Goal: Task Accomplishment & Management: Use online tool/utility

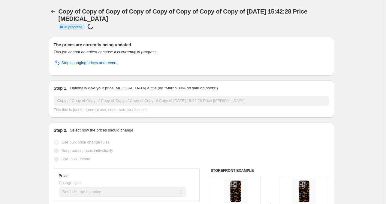
select select "no_change"
select select "remove"
select select "product_status"
click at [56, 13] on icon "Price change jobs" at bounding box center [53, 11] width 6 height 6
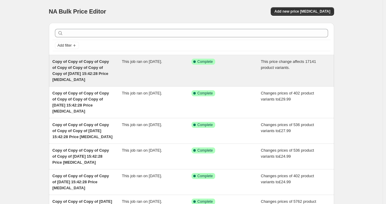
click at [184, 60] on div "This job ran on [DATE]." at bounding box center [157, 71] width 70 height 24
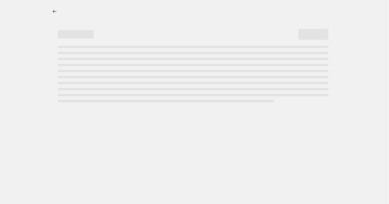
select select "no_change"
select select "remove"
select select "product_status"
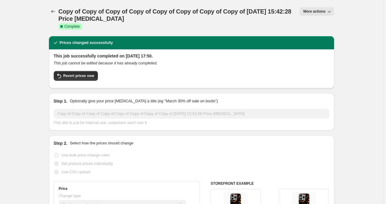
click at [314, 12] on span "More actions" at bounding box center [314, 11] width 22 height 5
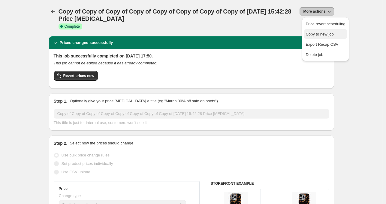
click at [321, 33] on span "Copy to new job" at bounding box center [320, 34] width 28 height 5
select select "no_change"
select select "remove"
select select "product_status"
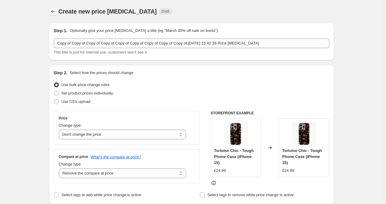
click at [50, 8] on button "Price change jobs" at bounding box center [53, 11] width 8 height 8
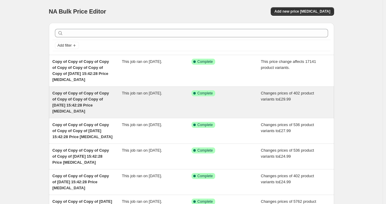
click at [247, 91] on div "Success Complete Complete" at bounding box center [222, 93] width 61 height 6
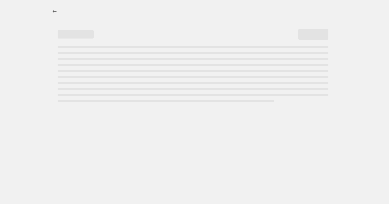
select select "remove"
select select "product_type"
select select "title"
select select "contains"
select select "product_status"
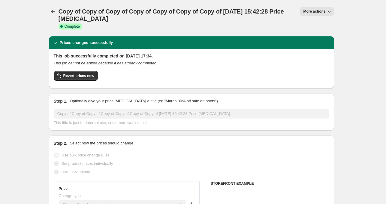
click at [318, 13] on button "More actions" at bounding box center [317, 11] width 34 height 8
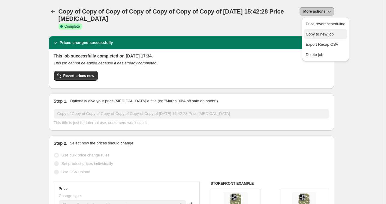
click at [321, 33] on span "Copy to new job" at bounding box center [320, 34] width 28 height 5
select select "remove"
select select "product_type"
select select "title"
select select "contains"
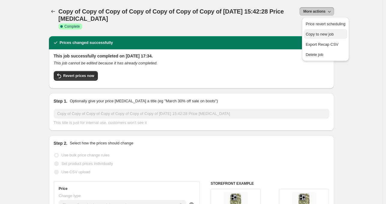
select select "product_status"
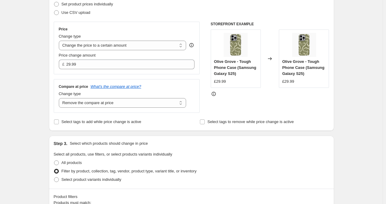
scroll to position [93, 0]
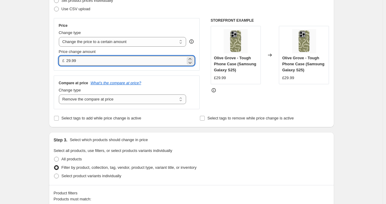
click at [111, 62] on input "29.99" at bounding box center [125, 61] width 119 height 10
type input "23.99"
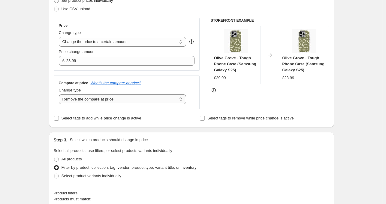
scroll to position [246, 0]
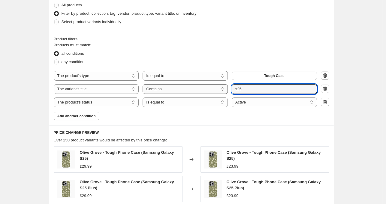
drag, startPoint x: 255, startPoint y: 89, endPoint x: 206, endPoint y: 86, distance: 49.1
click at [206, 86] on div "The product The product's collection The product's tag The product's vendor The…" at bounding box center [186, 89] width 264 height 10
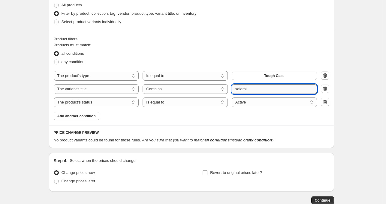
click at [255, 86] on input "xaiomi" at bounding box center [274, 89] width 85 height 10
click at [263, 90] on input "xiami" at bounding box center [274, 89] width 85 height 10
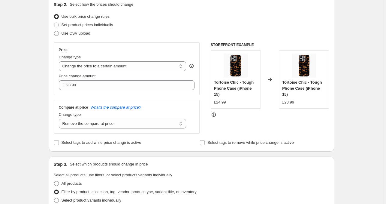
type input "xiaomi"
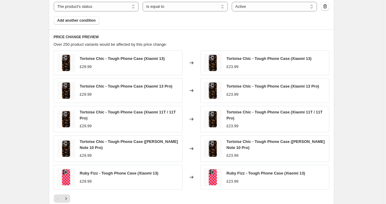
scroll to position [438, 0]
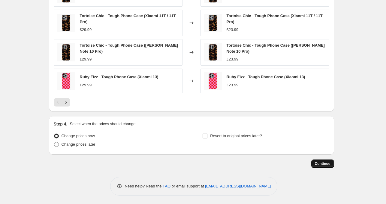
click at [330, 164] on span "Continue" at bounding box center [323, 163] width 16 height 5
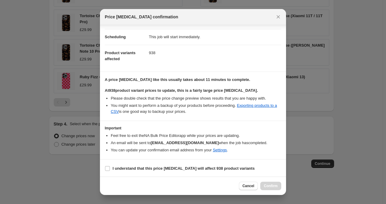
scroll to position [50, 0]
click at [139, 168] on b "I understand that this price [MEDICAL_DATA] will affect 938 product variants" at bounding box center [184, 168] width 142 height 5
click at [110, 168] on input "I understand that this price [MEDICAL_DATA] will affect 938 product variants" at bounding box center [107, 168] width 5 height 5
checkbox input "true"
click at [273, 184] on span "Confirm" at bounding box center [271, 185] width 14 height 5
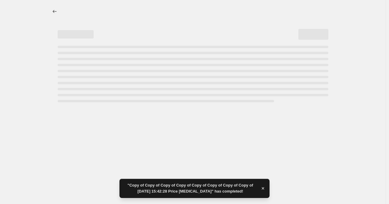
select select "remove"
select select "product_type"
select select "title"
select select "contains"
select select "product_status"
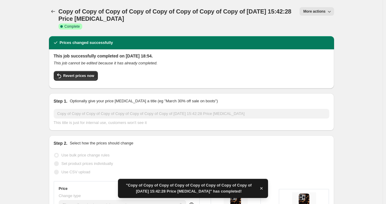
click at [323, 14] on span "More actions" at bounding box center [314, 11] width 22 height 5
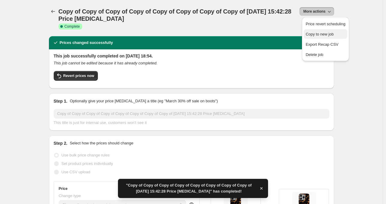
click at [318, 33] on span "Copy to new job" at bounding box center [320, 34] width 28 height 5
select select "remove"
select select "product_type"
select select "title"
select select "contains"
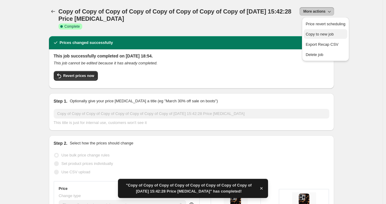
select select "product_status"
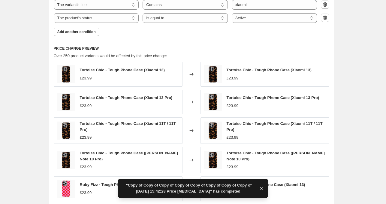
scroll to position [331, 0]
click at [270, 7] on input "xiaomi" at bounding box center [274, 5] width 85 height 10
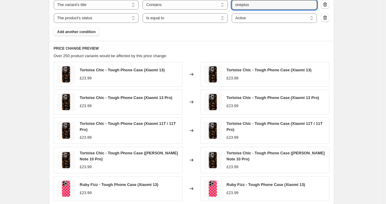
type input "oneplus"
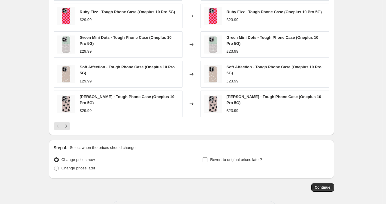
scroll to position [438, 0]
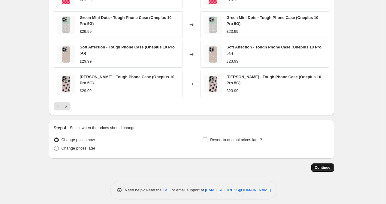
click at [322, 165] on span "Continue" at bounding box center [323, 167] width 16 height 5
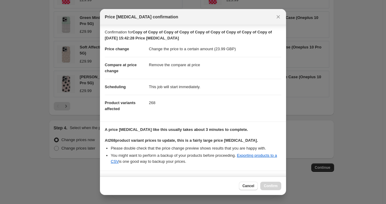
scroll to position [50, 0]
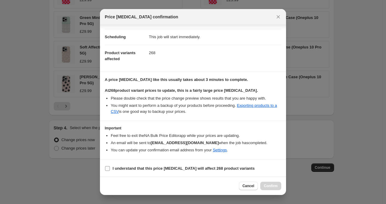
click at [130, 166] on b "I understand that this price [MEDICAL_DATA] will affect 268 product variants" at bounding box center [184, 168] width 142 height 5
click at [110, 166] on input "I understand that this price [MEDICAL_DATA] will affect 268 product variants" at bounding box center [107, 168] width 5 height 5
checkbox input "true"
click at [270, 184] on span "Confirm" at bounding box center [271, 185] width 14 height 5
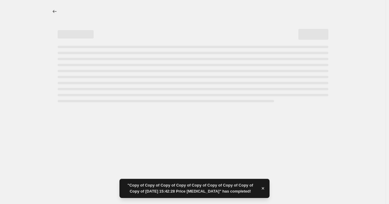
select select "remove"
select select "product_type"
select select "title"
select select "contains"
select select "product_status"
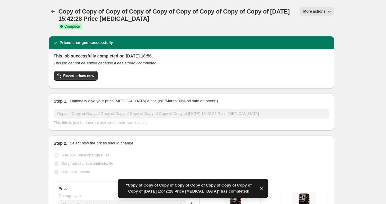
click at [321, 11] on span "More actions" at bounding box center [314, 11] width 22 height 5
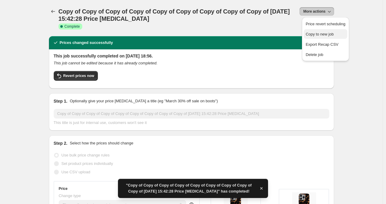
click at [319, 30] on button "Copy to new job" at bounding box center [325, 34] width 43 height 10
select select "remove"
select select "product_type"
select select "title"
select select "contains"
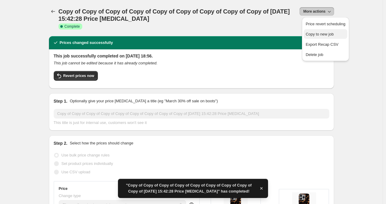
select select "product_status"
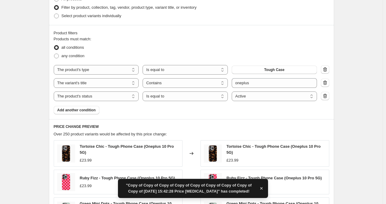
scroll to position [255, 0]
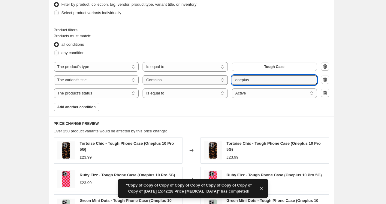
drag, startPoint x: 263, startPoint y: 81, endPoint x: 208, endPoint y: 83, distance: 54.8
click at [208, 83] on div "The product The product's collection The product's tag The product's vendor The…" at bounding box center [186, 80] width 264 height 10
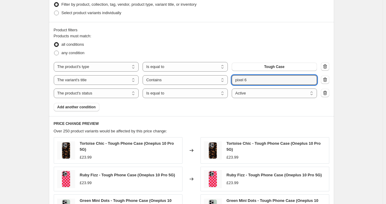
type input "pixel 6"
click at [325, 105] on div "Products must match: all conditions any condition The product The product's col…" at bounding box center [192, 72] width 276 height 78
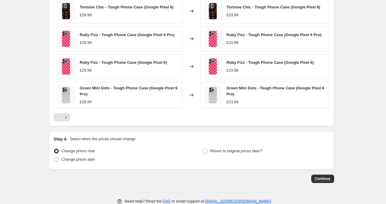
scroll to position [424, 0]
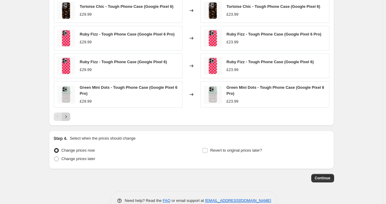
click at [69, 114] on icon "Next" at bounding box center [66, 117] width 6 height 6
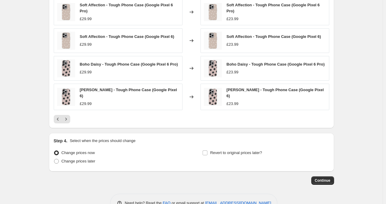
scroll to position [436, 0]
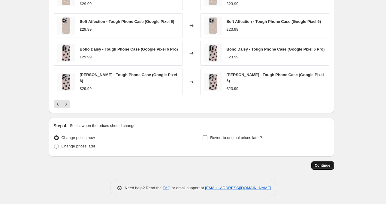
click at [320, 163] on span "Continue" at bounding box center [323, 165] width 16 height 5
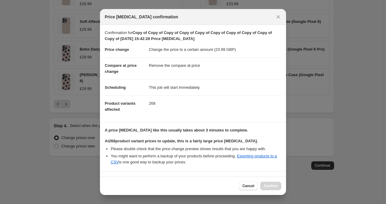
scroll to position [50, 0]
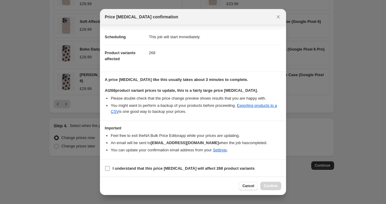
click at [123, 164] on label "I understand that this price [MEDICAL_DATA] will affect 268 product variants" at bounding box center [180, 168] width 150 height 8
click at [110, 166] on input "I understand that this price [MEDICAL_DATA] will affect 268 product variants" at bounding box center [107, 168] width 5 height 5
checkbox input "true"
click at [277, 184] on span "Confirm" at bounding box center [271, 185] width 14 height 5
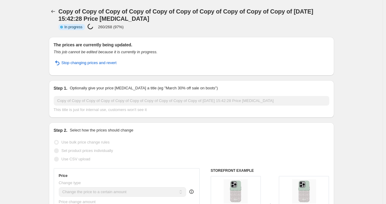
select select "remove"
select select "product_type"
select select "title"
select select "contains"
select select "product_status"
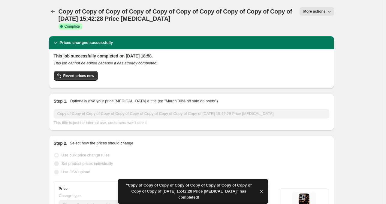
click at [328, 8] on button "More actions" at bounding box center [317, 11] width 34 height 8
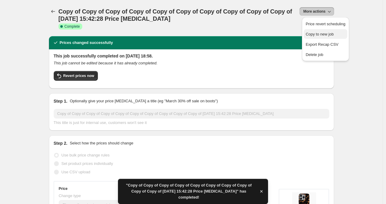
click at [315, 36] on span "Copy to new job" at bounding box center [320, 34] width 28 height 5
select select "remove"
select select "product_type"
select select "title"
select select "contains"
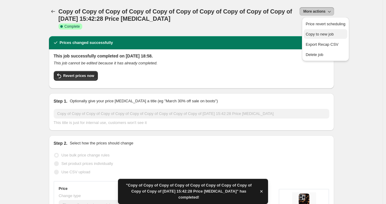
select select "product_status"
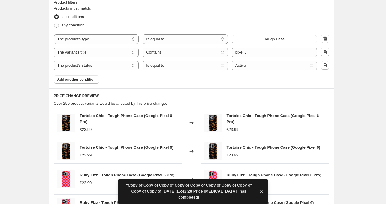
scroll to position [283, 0]
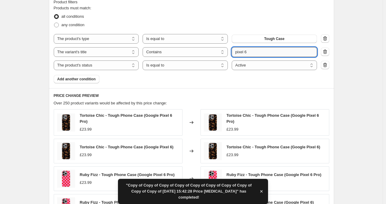
click at [259, 56] on input "pixel 6" at bounding box center [274, 52] width 85 height 10
type input "pixel 6a"
click at [359, 68] on div "Create new price [MEDICAL_DATA]. This page is ready Create new price [MEDICAL_D…" at bounding box center [191, 38] width 383 height 642
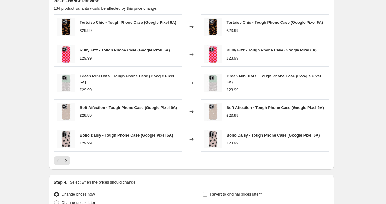
scroll to position [436, 0]
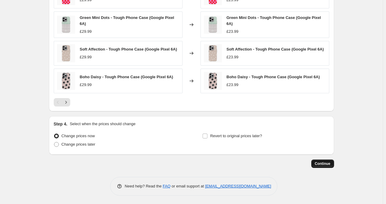
click at [320, 165] on span "Continue" at bounding box center [323, 163] width 16 height 5
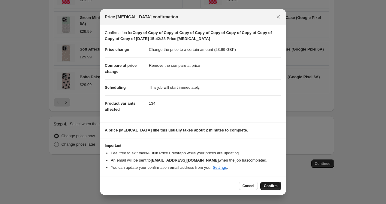
click at [275, 188] on button "Confirm" at bounding box center [271, 185] width 21 height 8
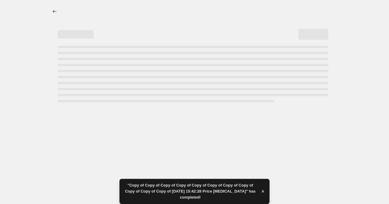
select select "remove"
select select "product_type"
select select "title"
select select "contains"
select select "product_status"
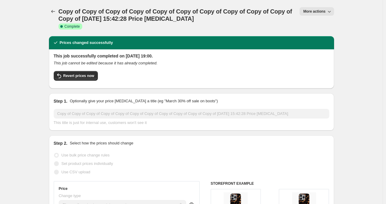
click at [325, 11] on span "More actions" at bounding box center [314, 11] width 22 height 5
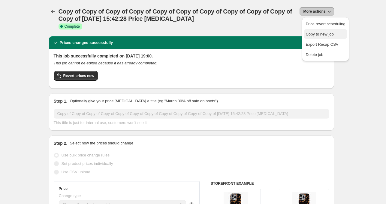
click at [312, 33] on span "Copy to new job" at bounding box center [320, 34] width 28 height 5
select select "remove"
select select "product_type"
select select "title"
select select "contains"
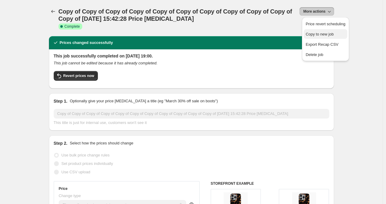
select select "product_status"
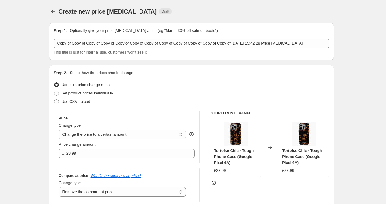
click at [99, 145] on div "Price change amount" at bounding box center [127, 144] width 136 height 6
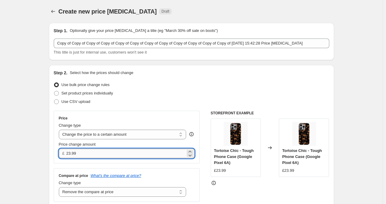
click at [87, 155] on input "23.99" at bounding box center [125, 153] width 119 height 10
type input "24.99"
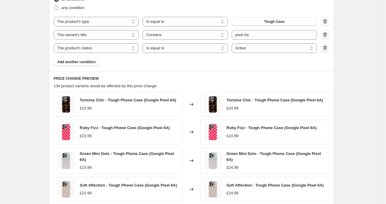
scroll to position [301, 0]
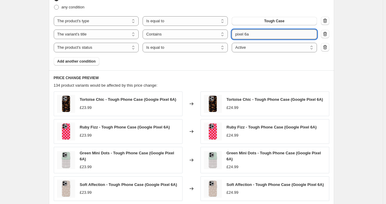
click at [263, 32] on input "pixel 6a" at bounding box center [274, 34] width 85 height 10
type input "pixel 7"
click at [365, 94] on div "Create new price [MEDICAL_DATA]. This page is ready Create new price [MEDICAL_D…" at bounding box center [191, 19] width 383 height 641
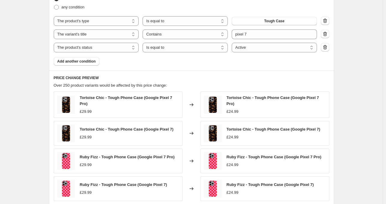
scroll to position [436, 0]
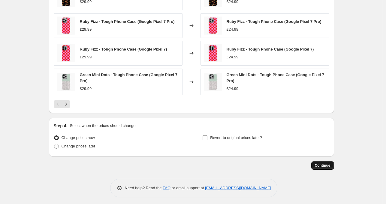
click at [322, 166] on button "Continue" at bounding box center [323, 165] width 23 height 8
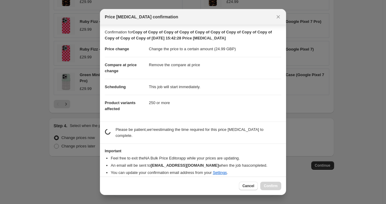
scroll to position [50, 0]
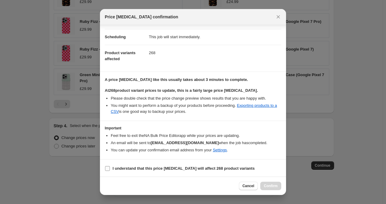
click at [170, 169] on b "I understand that this price [MEDICAL_DATA] will affect 268 product variants" at bounding box center [184, 168] width 142 height 5
click at [110, 169] on input "I understand that this price [MEDICAL_DATA] will affect 268 product variants" at bounding box center [107, 168] width 5 height 5
checkbox input "true"
click at [265, 184] on span "Confirm" at bounding box center [271, 185] width 14 height 5
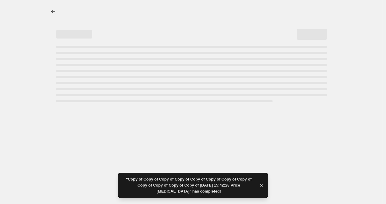
select select "remove"
select select "product_type"
select select "title"
select select "contains"
select select "product_status"
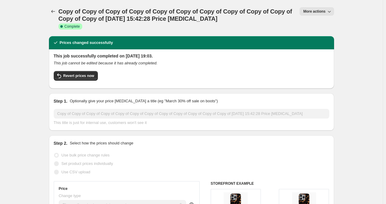
click at [322, 13] on span "More actions" at bounding box center [314, 11] width 22 height 5
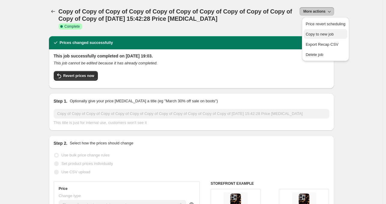
click at [319, 31] on button "Copy to new job" at bounding box center [325, 34] width 43 height 10
select select "remove"
select select "product_type"
select select "title"
select select "contains"
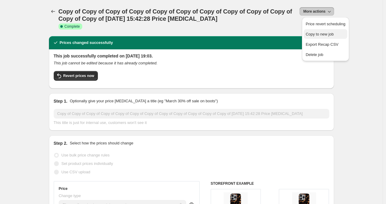
select select "product_status"
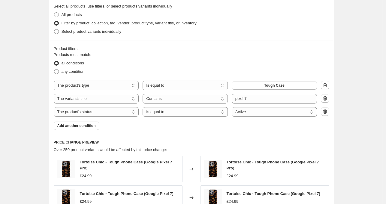
scroll to position [240, 0]
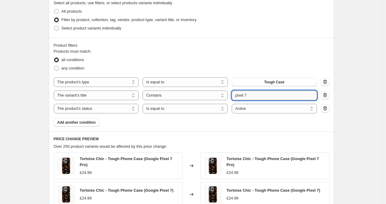
click at [273, 95] on input "pixel 7" at bounding box center [274, 95] width 85 height 10
type input "pixel 7a"
click at [361, 100] on div "Create new price [MEDICAL_DATA]. This page is ready Create new price [MEDICAL_D…" at bounding box center [191, 81] width 383 height 642
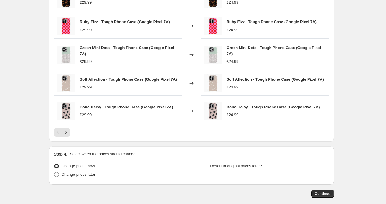
scroll to position [414, 0]
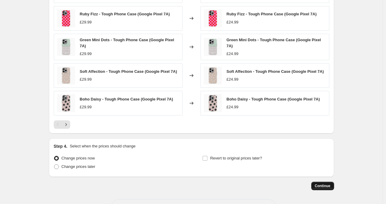
click at [321, 186] on span "Continue" at bounding box center [323, 185] width 16 height 5
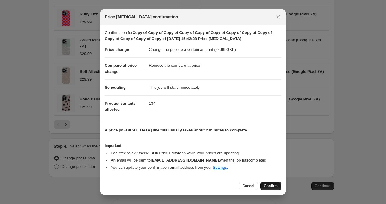
click at [268, 185] on span "Confirm" at bounding box center [271, 185] width 14 height 5
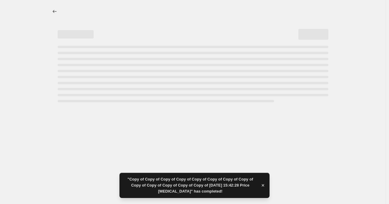
select select "remove"
select select "product_type"
select select "title"
select select "contains"
select select "product_status"
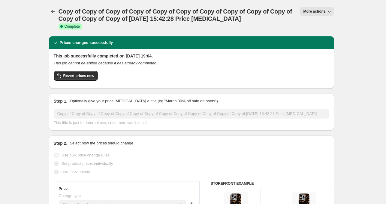
click at [317, 9] on span "More actions" at bounding box center [314, 11] width 22 height 5
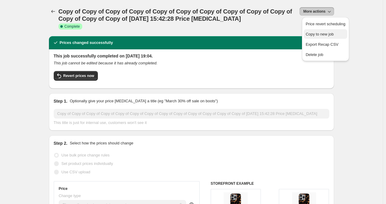
click at [325, 30] on button "Copy to new job" at bounding box center [325, 34] width 43 height 10
select select "remove"
select select "product_type"
select select "title"
select select "contains"
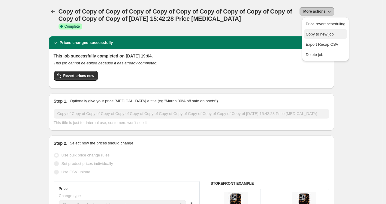
select select "product_status"
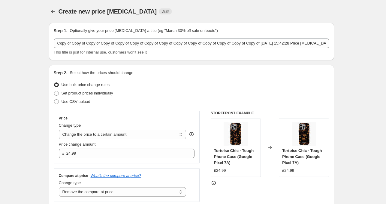
scroll to position [163, 0]
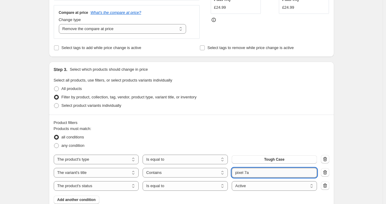
click at [258, 172] on input "pixel 7a" at bounding box center [274, 173] width 85 height 10
type input "pixel 8"
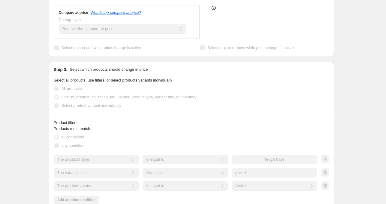
click at [369, 169] on div "Create new price [MEDICAL_DATA]. This page is ready Create new price [MEDICAL_D…" at bounding box center [191, 156] width 383 height 639
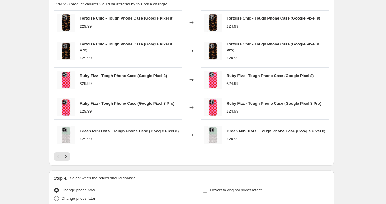
scroll to position [434, 0]
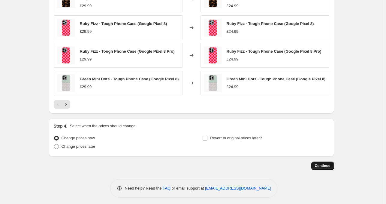
click at [322, 161] on button "Continue" at bounding box center [323, 165] width 23 height 8
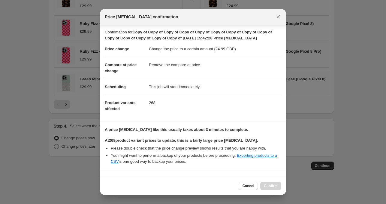
scroll to position [50, 0]
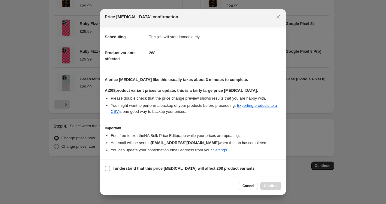
click at [148, 172] on section "I understand that this price [MEDICAL_DATA] will affect 268 product variants" at bounding box center [193, 168] width 186 height 18
click at [219, 167] on b "I understand that this price [MEDICAL_DATA] will affect 268 product variants" at bounding box center [184, 168] width 142 height 5
click at [110, 167] on input "I understand that this price [MEDICAL_DATA] will affect 268 product variants" at bounding box center [107, 168] width 5 height 5
checkbox input "true"
click at [274, 187] on span "Confirm" at bounding box center [271, 185] width 14 height 5
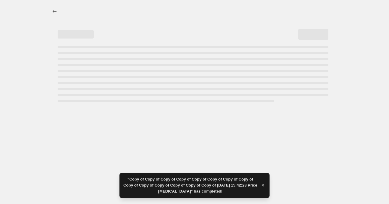
select select "remove"
select select "product_type"
select select "title"
select select "contains"
select select "product_status"
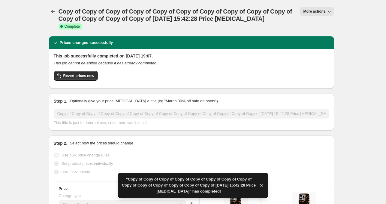
click at [326, 11] on span "More actions" at bounding box center [314, 11] width 22 height 5
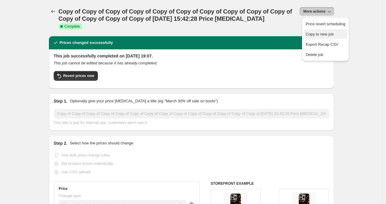
click at [322, 30] on button "Copy to new job" at bounding box center [325, 34] width 43 height 10
select select "remove"
select select "product_type"
select select "title"
select select "contains"
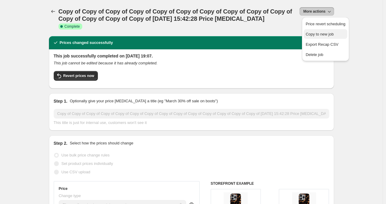
select select "product_status"
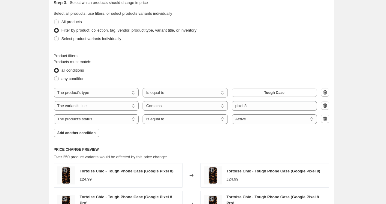
scroll to position [230, 0]
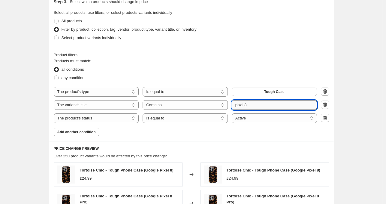
click at [256, 105] on input "pixel 8" at bounding box center [274, 105] width 85 height 10
type input "pixel 8a"
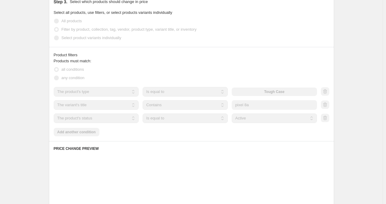
click at [353, 103] on div "Create new price [MEDICAL_DATA]. This page is ready Create new price [MEDICAL_D…" at bounding box center [191, 89] width 383 height 639
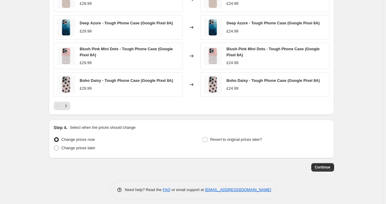
scroll to position [436, 0]
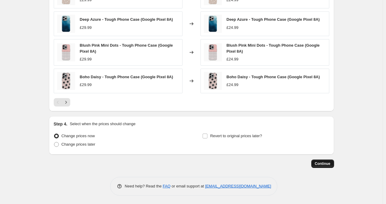
click at [320, 164] on span "Continue" at bounding box center [323, 163] width 16 height 5
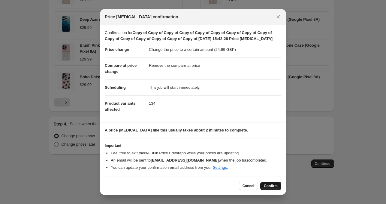
click at [269, 183] on button "Confirm" at bounding box center [271, 185] width 21 height 8
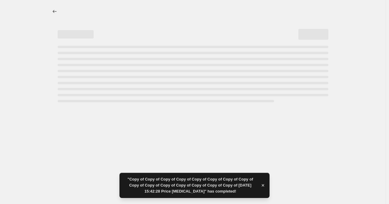
select select "remove"
select select "product_type"
select select "title"
select select "contains"
select select "product_status"
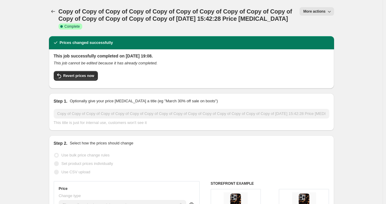
click at [319, 11] on span "More actions" at bounding box center [314, 11] width 22 height 5
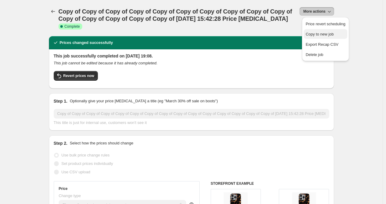
click at [319, 31] on button "Copy to new job" at bounding box center [325, 34] width 43 height 10
select select "remove"
select select "product_type"
select select "title"
select select "contains"
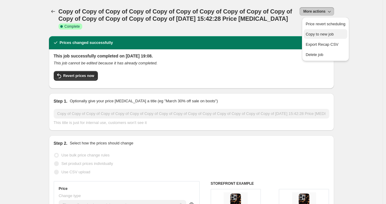
select select "product_status"
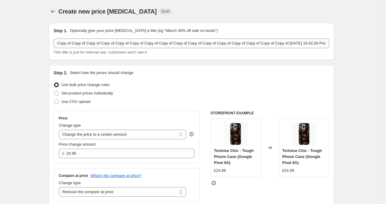
select select "remove"
select select "product_type"
select select "title"
select select "contains"
select select "product_status"
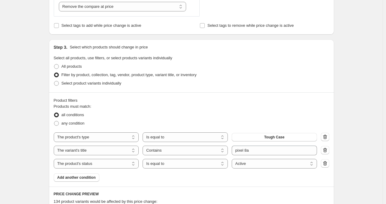
scroll to position [272, 0]
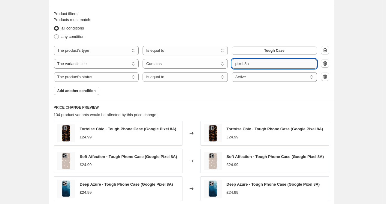
click at [250, 63] on input "pixel 8a" at bounding box center [274, 64] width 85 height 10
type input "pixel 9"
click at [372, 106] on div "Create new price change job. This page is ready Create new price change job Dra…" at bounding box center [191, 48] width 383 height 641
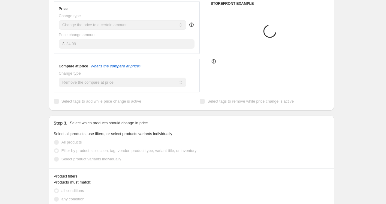
scroll to position [107, 0]
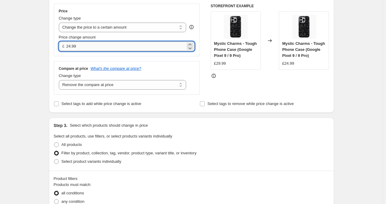
click at [103, 45] on input "24.99" at bounding box center [125, 46] width 119 height 10
type input "27.99"
click at [326, 112] on div "Step 2. Select how the prices should change Use bulk price change rules Set pro…" at bounding box center [191, 35] width 285 height 155
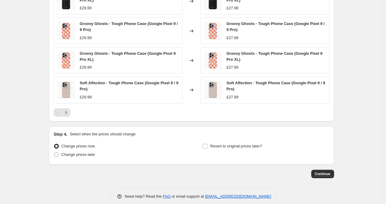
scroll to position [444, 0]
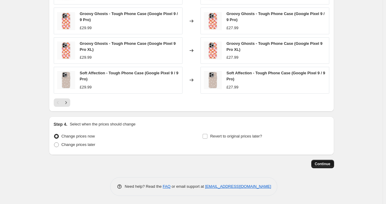
click at [323, 164] on span "Continue" at bounding box center [323, 163] width 16 height 5
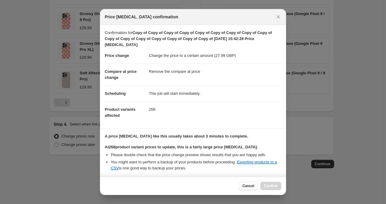
scroll to position [56, 0]
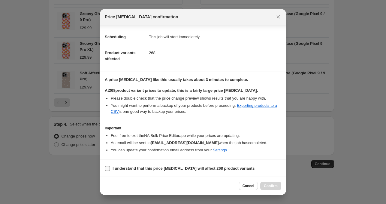
click at [137, 169] on b "I understand that this price [MEDICAL_DATA] will affect 268 product variants" at bounding box center [184, 168] width 142 height 5
click at [110, 169] on input "I understand that this price [MEDICAL_DATA] will affect 268 product variants" at bounding box center [107, 168] width 5 height 5
checkbox input "true"
click at [274, 187] on span "Confirm" at bounding box center [271, 185] width 14 height 5
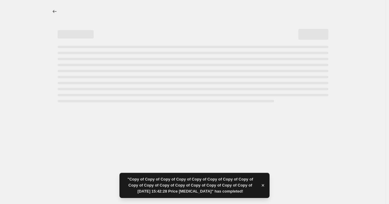
select select "remove"
select select "product_type"
select select "title"
select select "contains"
select select "product_status"
